Goal: Information Seeking & Learning: Learn about a topic

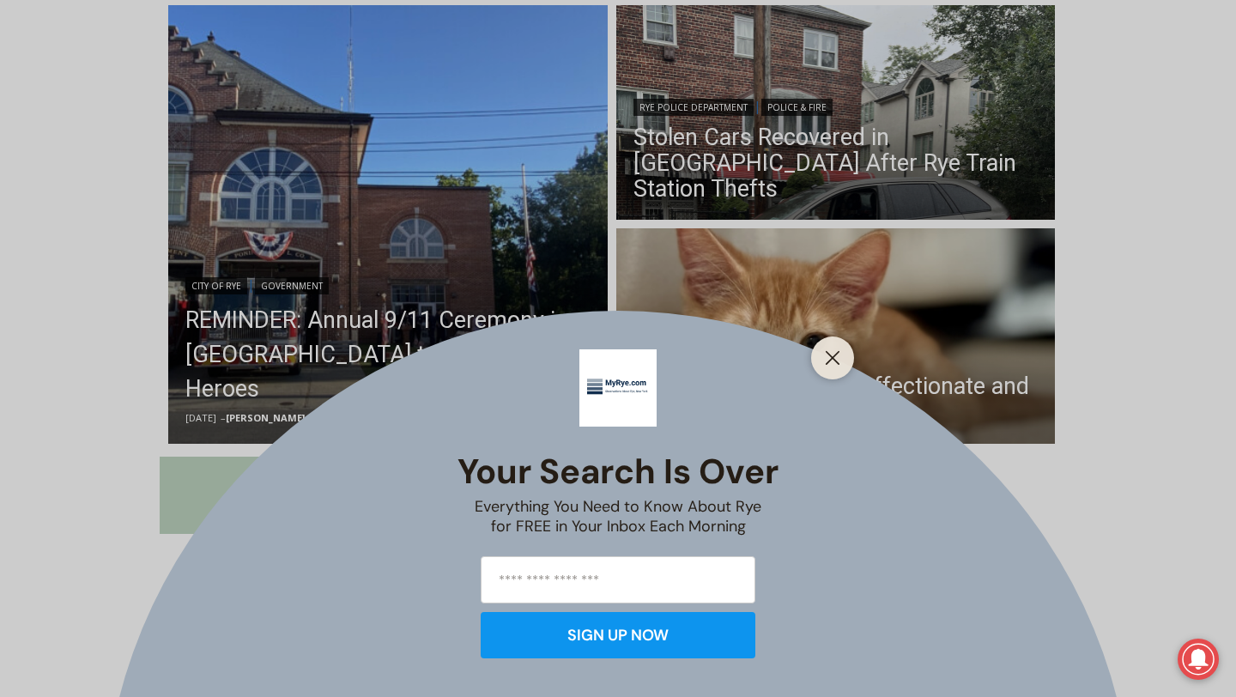
scroll to position [476, 0]
click at [833, 360] on line "Close" at bounding box center [833, 358] width 12 height 12
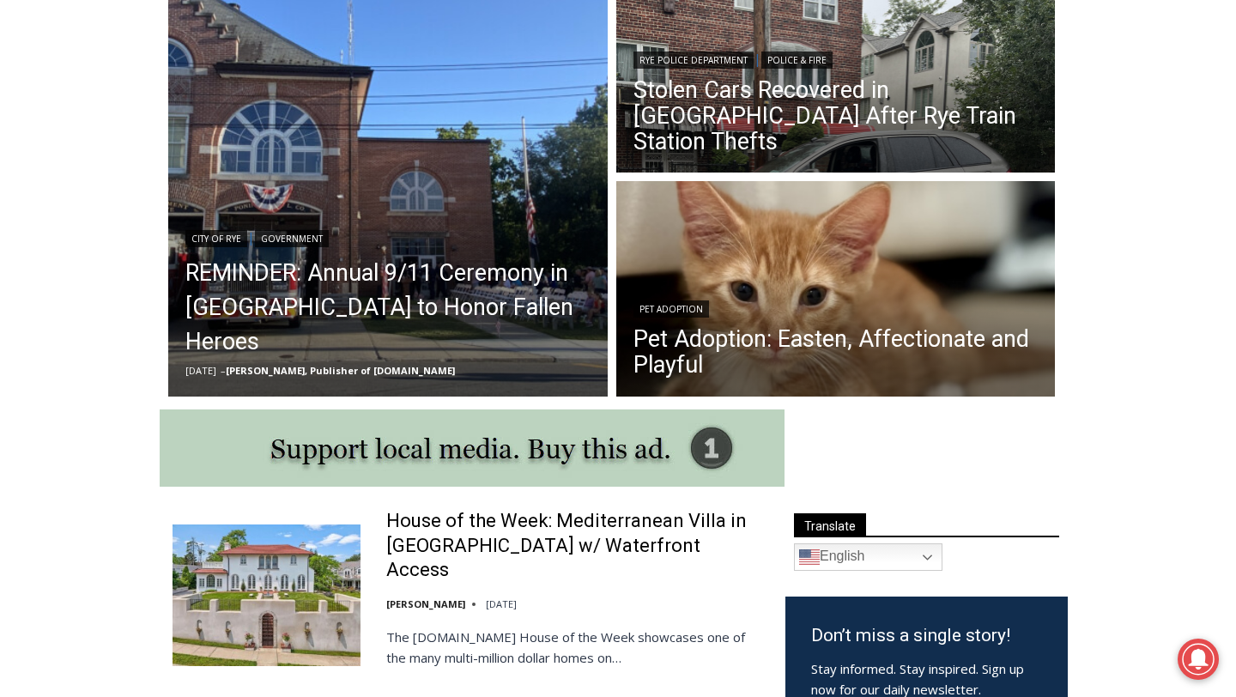
scroll to position [544, 0]
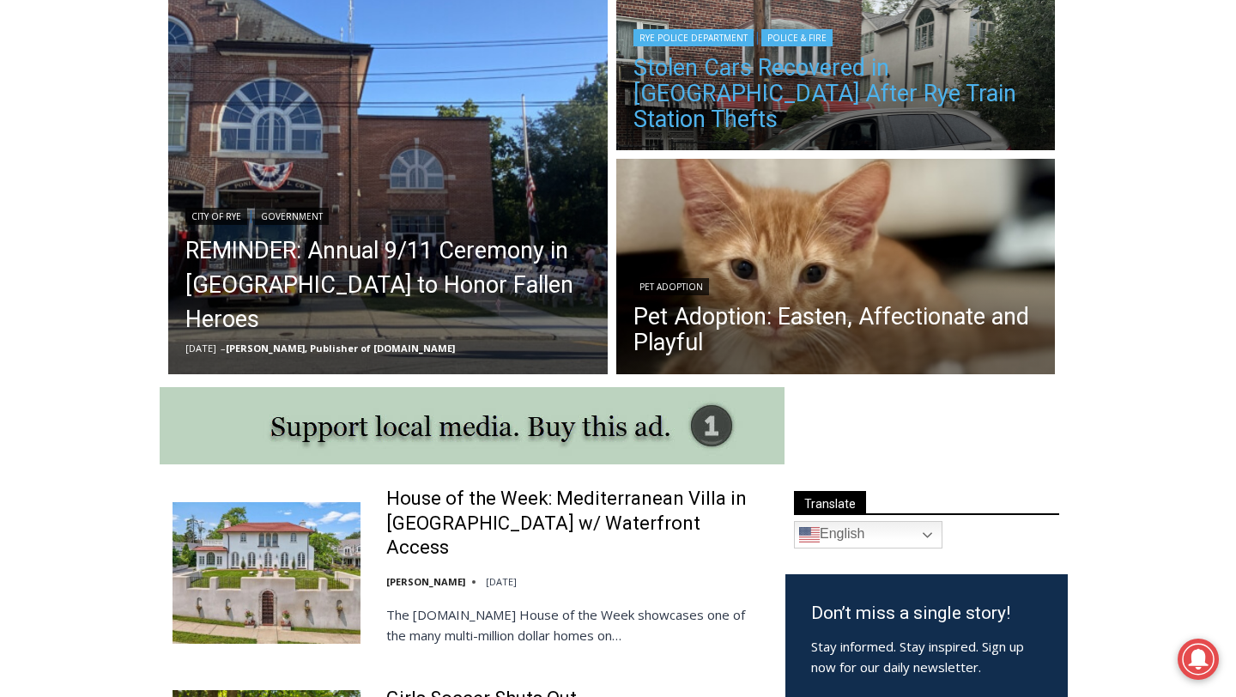
click at [849, 132] on link "Stolen Cars Recovered in [GEOGRAPHIC_DATA] After Rye Train Station Thefts" at bounding box center [835, 93] width 405 height 77
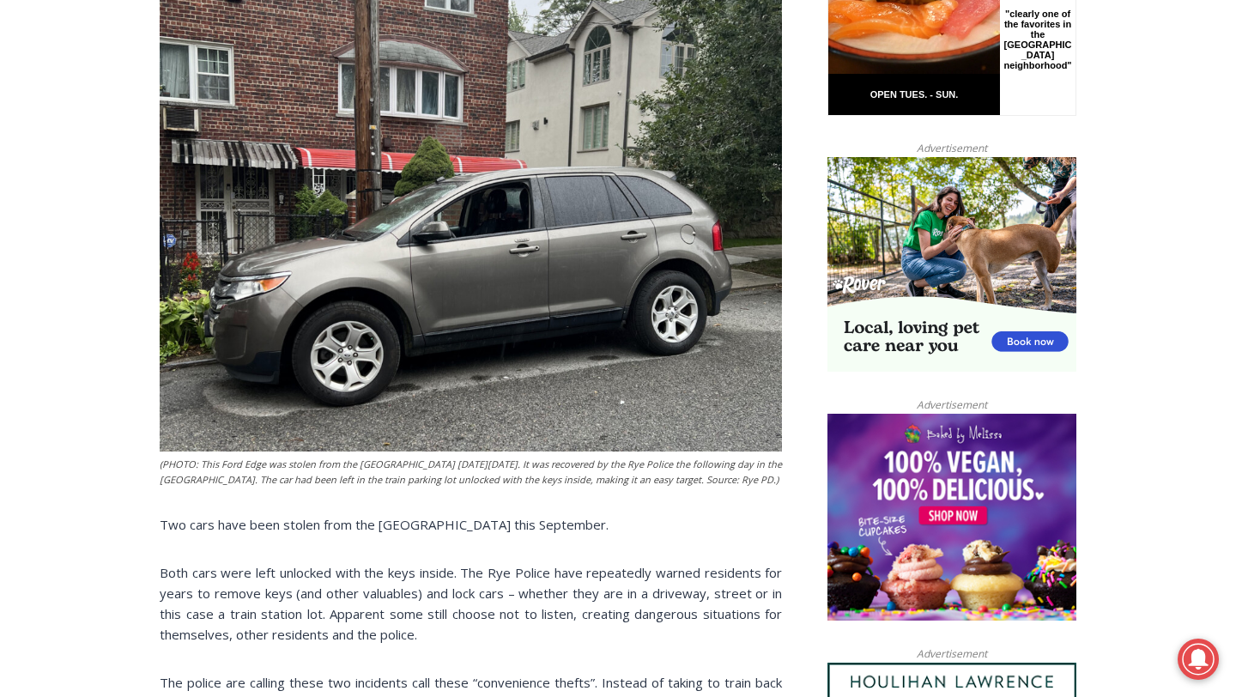
scroll to position [893, 0]
